Goal: Task Accomplishment & Management: Manage account settings

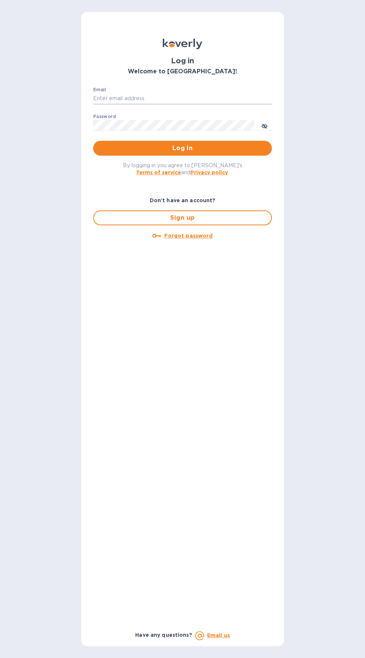
click at [105, 100] on input "Email" at bounding box center [182, 98] width 179 height 11
type input "jack@ajvisualsolutions.com"
click at [93, 141] on button "Log in" at bounding box center [182, 148] width 179 height 15
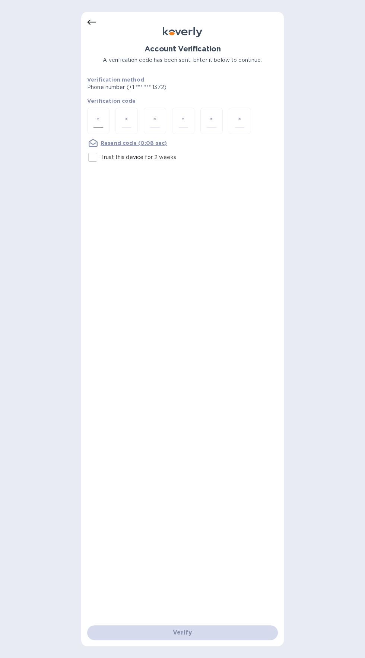
click at [100, 120] on input "number" at bounding box center [98, 121] width 10 height 14
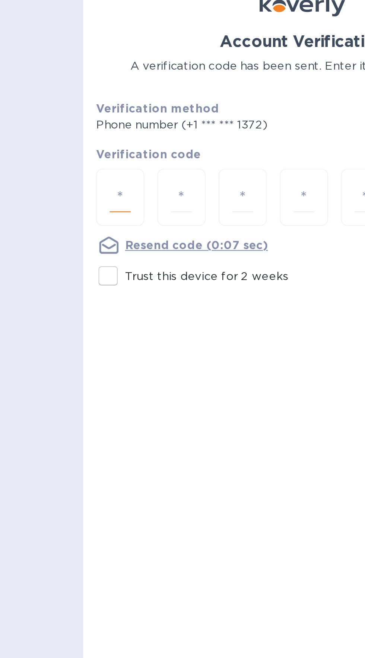
type input "4"
type input "9"
type input "6"
type input "0"
type input "1"
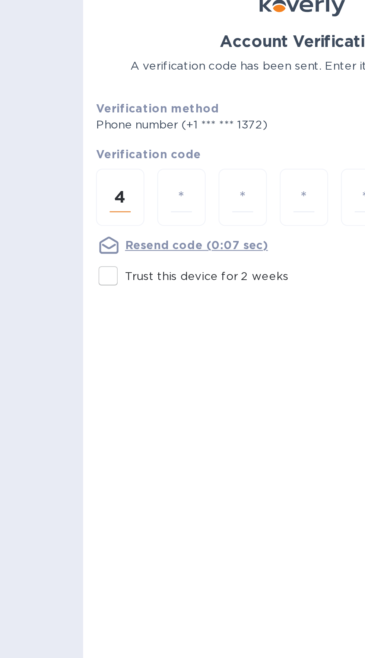
type input "5"
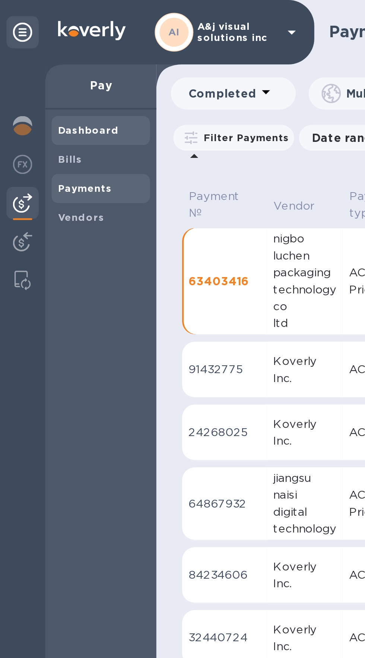
click at [49, 62] on b "Dashboard" at bounding box center [41, 60] width 28 height 6
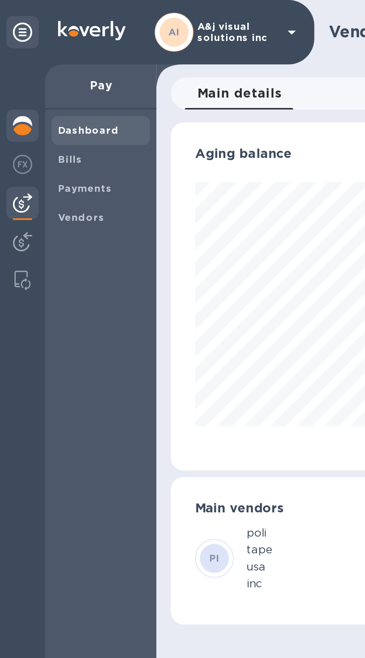
click at [10, 61] on img at bounding box center [10, 58] width 9 height 9
